Goal: Task Accomplishment & Management: Manage account settings

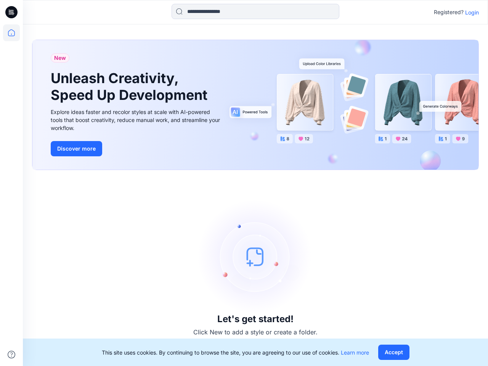
click at [244, 183] on div "Let's get started! Click New to add a style or create a folder." at bounding box center [255, 268] width 447 height 178
click at [12, 12] on icon at bounding box center [12, 12] width 3 height 0
click at [11, 33] on icon at bounding box center [11, 32] width 17 height 17
click at [11, 355] on icon at bounding box center [12, 355] width 8 height 8
click at [255, 11] on input at bounding box center [256, 11] width 168 height 15
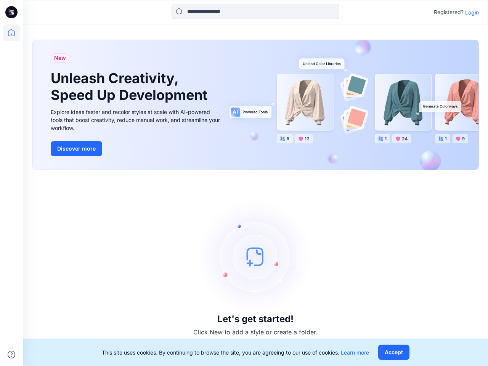
click at [472, 12] on p "Login" at bounding box center [472, 12] width 14 height 8
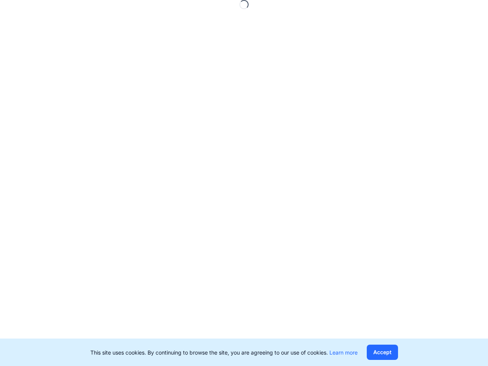
click at [393, 352] on button "Accept" at bounding box center [382, 352] width 31 height 15
